Goal: Browse casually: Explore the website without a specific task or goal

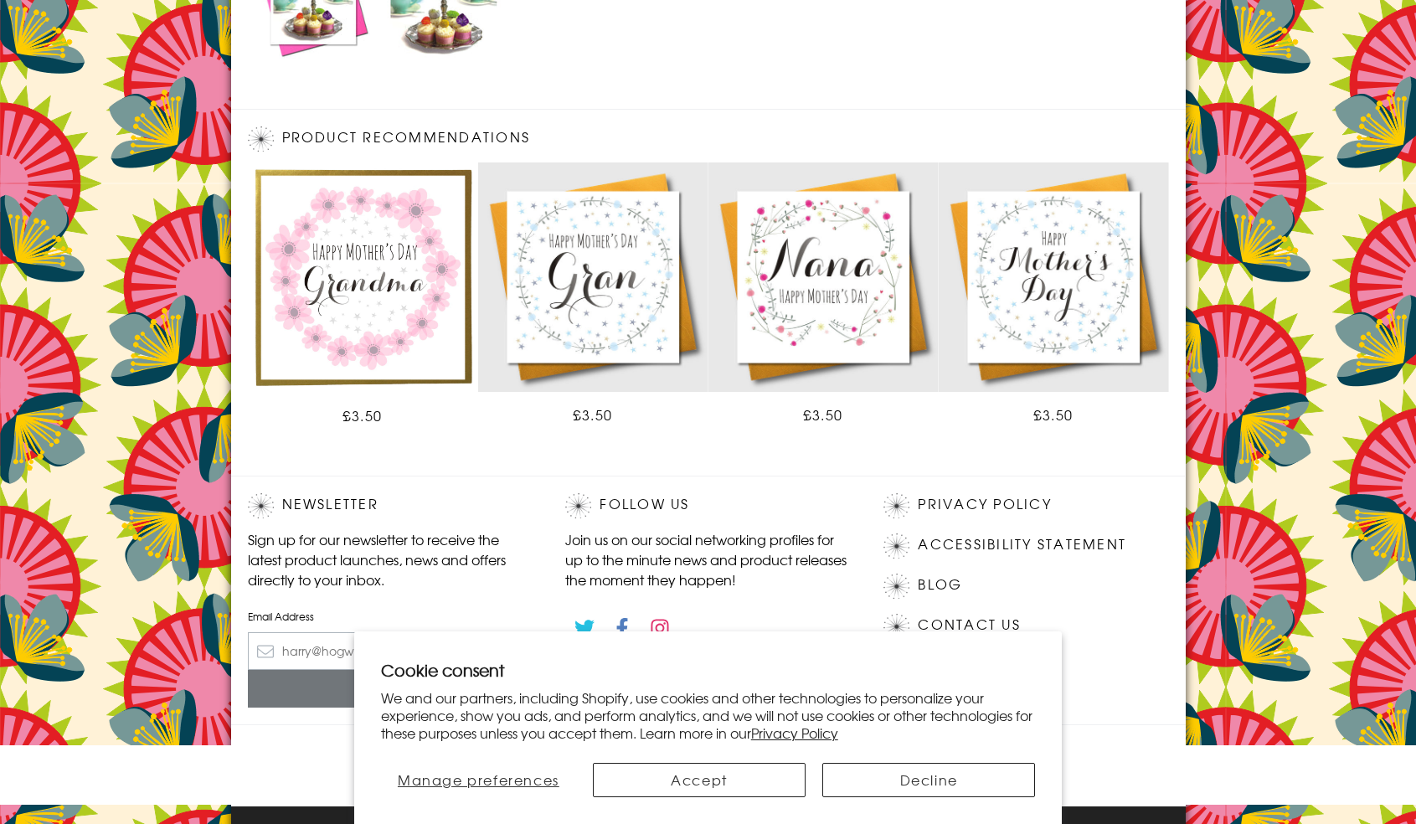
scroll to position [903, 0]
